Goal: Task Accomplishment & Management: Manage account settings

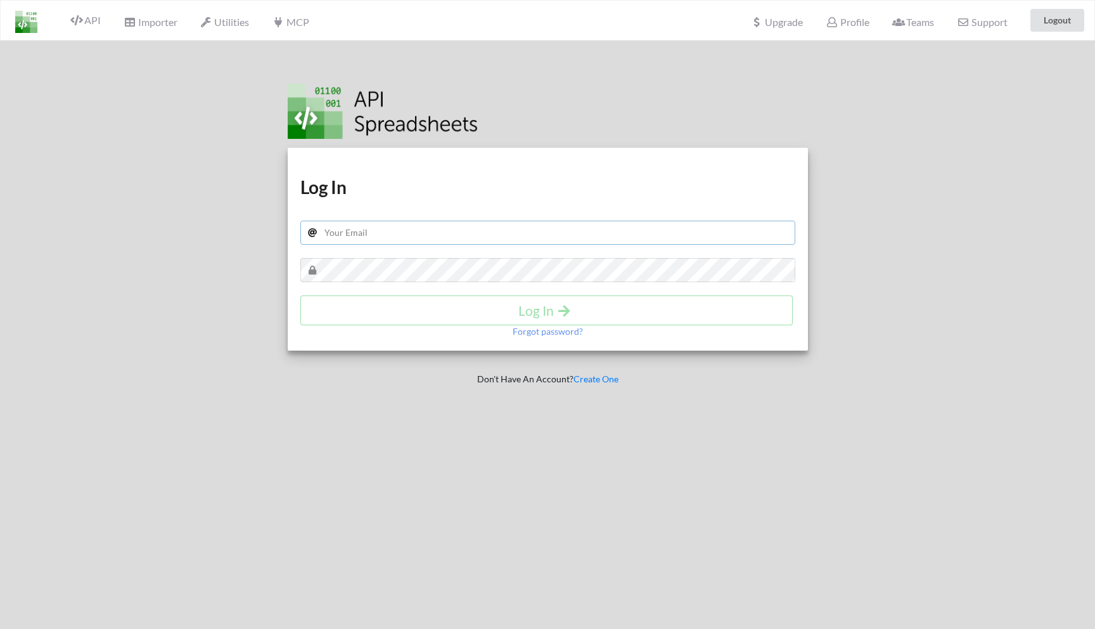
click at [435, 233] on input "text" at bounding box center [547, 233] width 495 height 24
type input "[EMAIL_ADDRESS][DOMAIN_NAME]"
click at [340, 311] on h4 "Log In" at bounding box center [547, 310] width 467 height 16
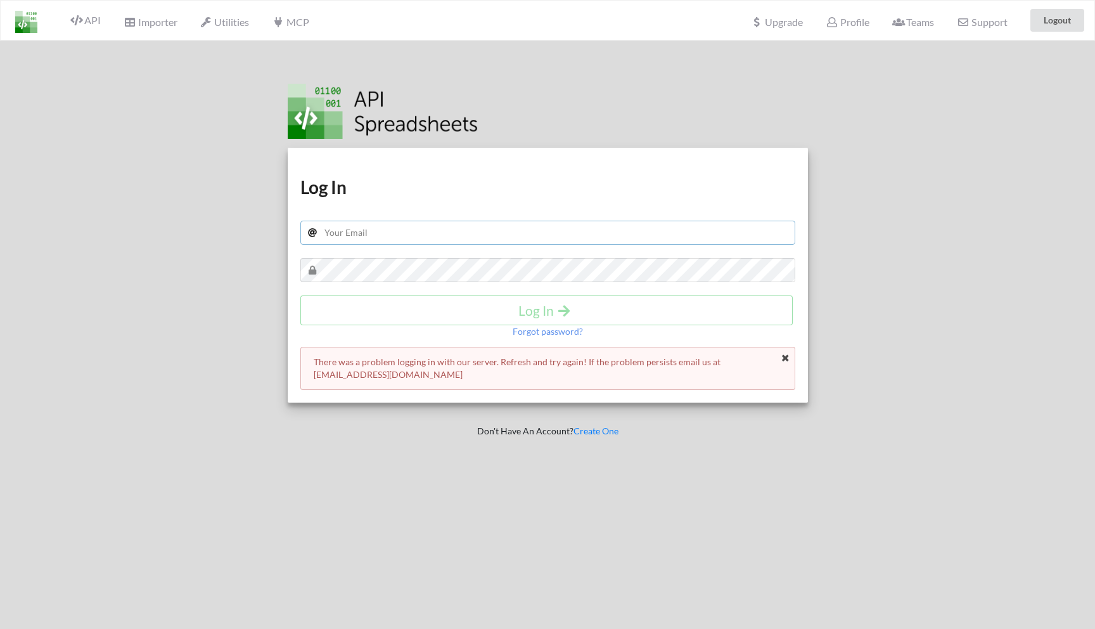
click at [655, 233] on input "text" at bounding box center [547, 233] width 495 height 24
click at [512, 307] on h4 "Log In" at bounding box center [547, 310] width 467 height 16
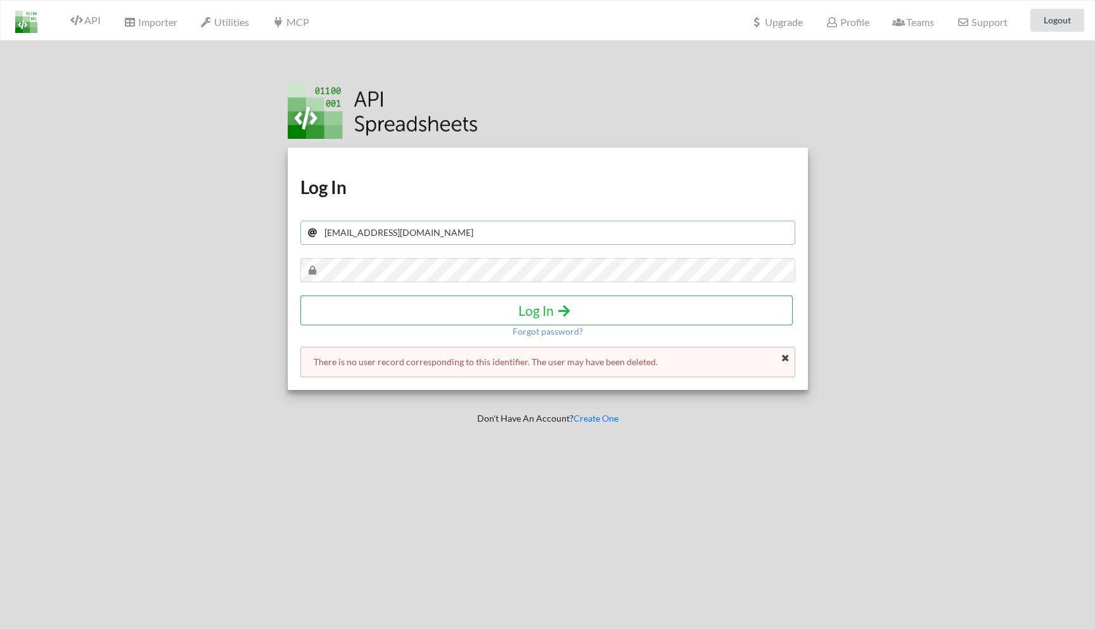
click at [501, 235] on input "[EMAIL_ADDRESS][DOMAIN_NAME]" at bounding box center [547, 233] width 495 height 24
type input "[EMAIL_ADDRESS][DOMAIN_NAME]"
click at [427, 312] on h4 "Log In" at bounding box center [547, 310] width 467 height 16
click at [556, 333] on p "Forgot password?" at bounding box center [548, 331] width 70 height 13
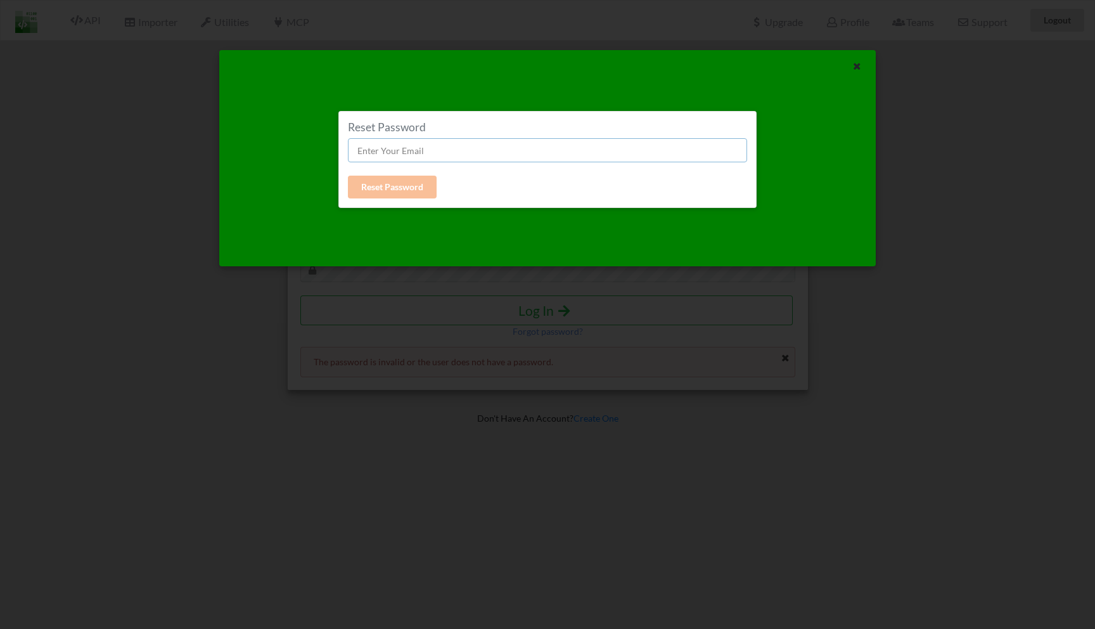
click at [454, 153] on input "text" at bounding box center [547, 150] width 399 height 24
type input "[EMAIL_ADDRESS][DOMAIN_NAME]"
click at [392, 190] on button "Reset Password" at bounding box center [392, 187] width 89 height 23
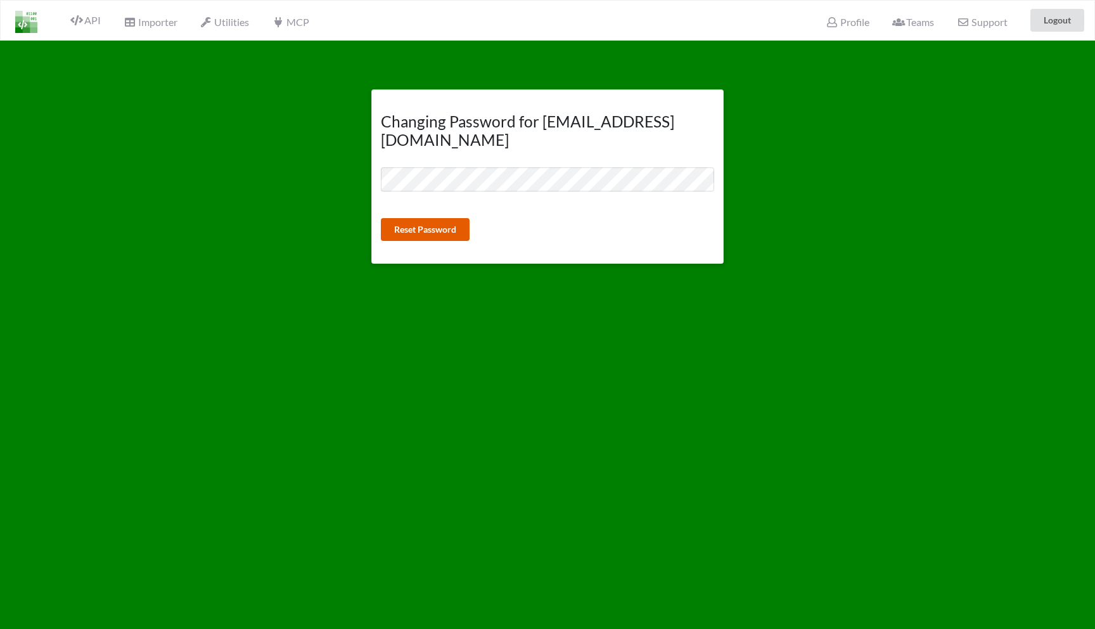
click at [409, 218] on button "Reset Password" at bounding box center [425, 229] width 89 height 23
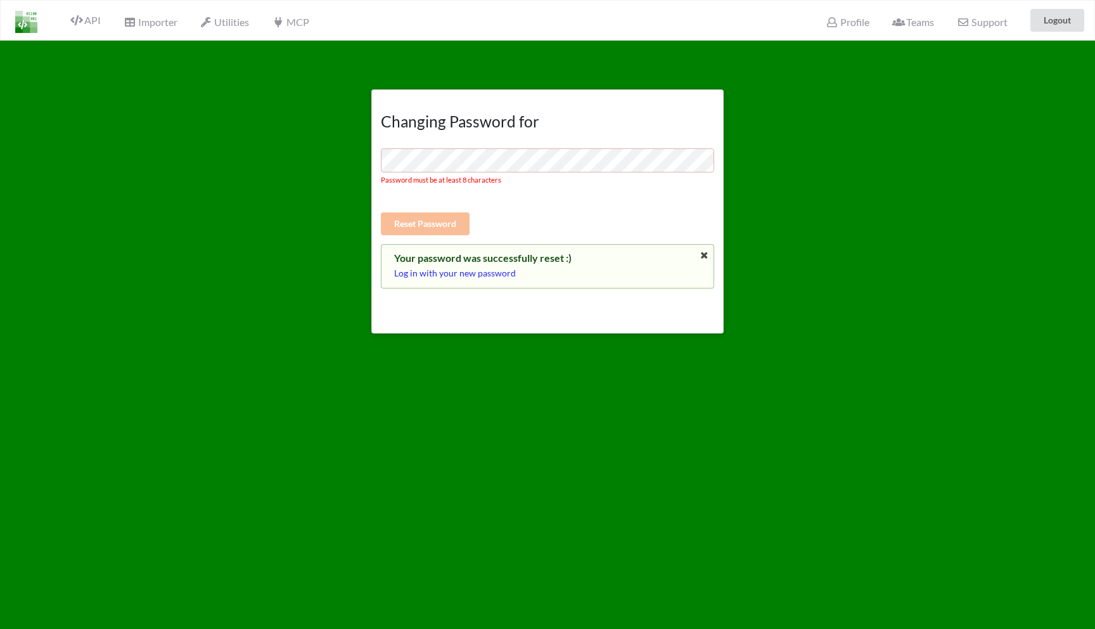
click at [480, 275] on p "Log in with your new password" at bounding box center [547, 273] width 307 height 13
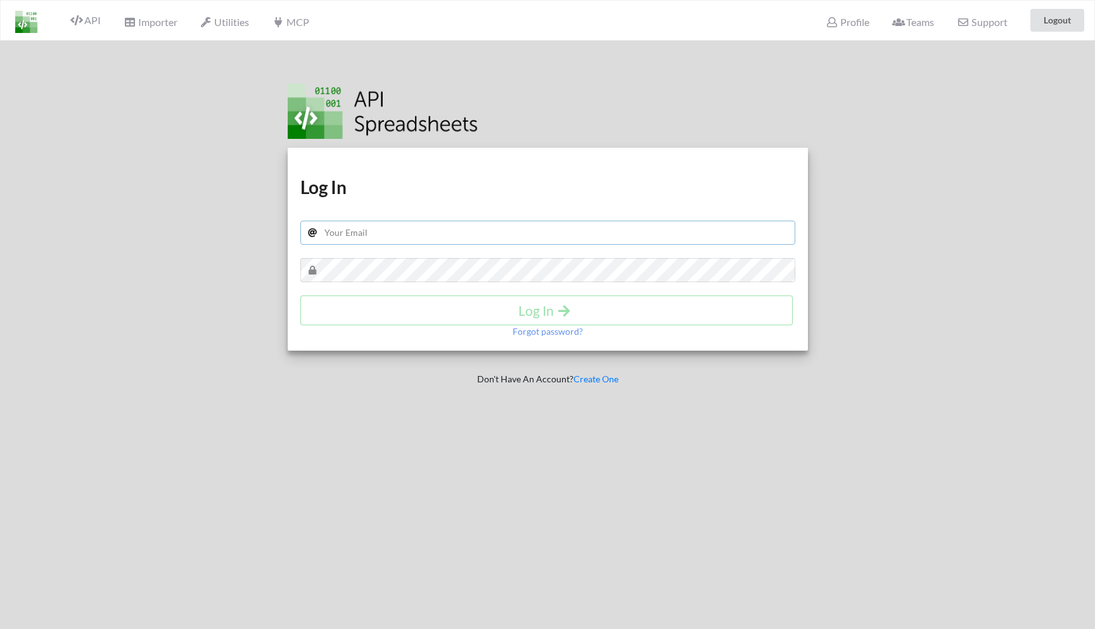
click at [437, 236] on input "text" at bounding box center [547, 233] width 495 height 24
type input "[EMAIL_ADDRESS][DOMAIN_NAME]"
